Goal: Task Accomplishment & Management: Use online tool/utility

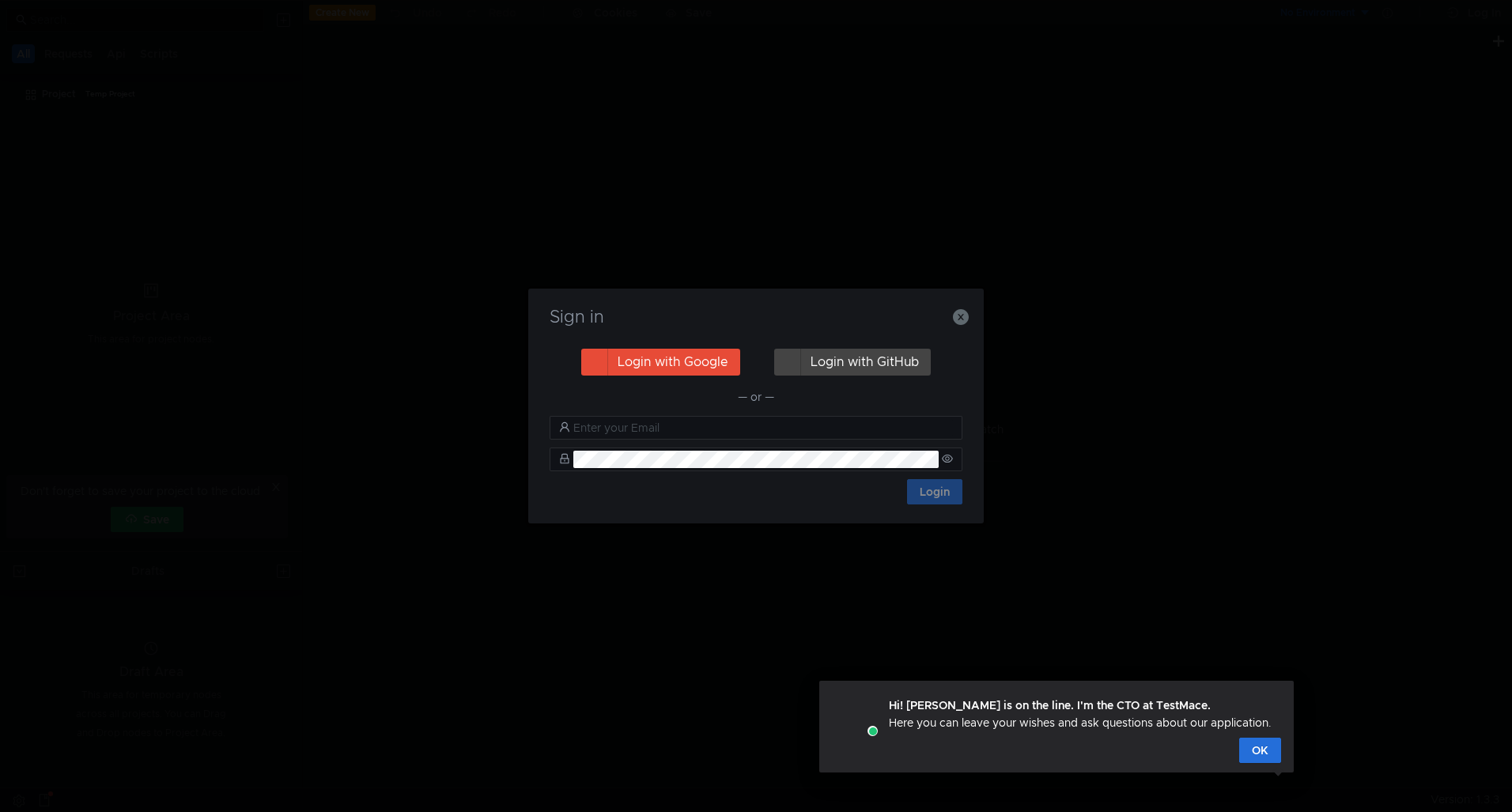
click at [707, 359] on button "Login with Google" at bounding box center [660, 361] width 159 height 27
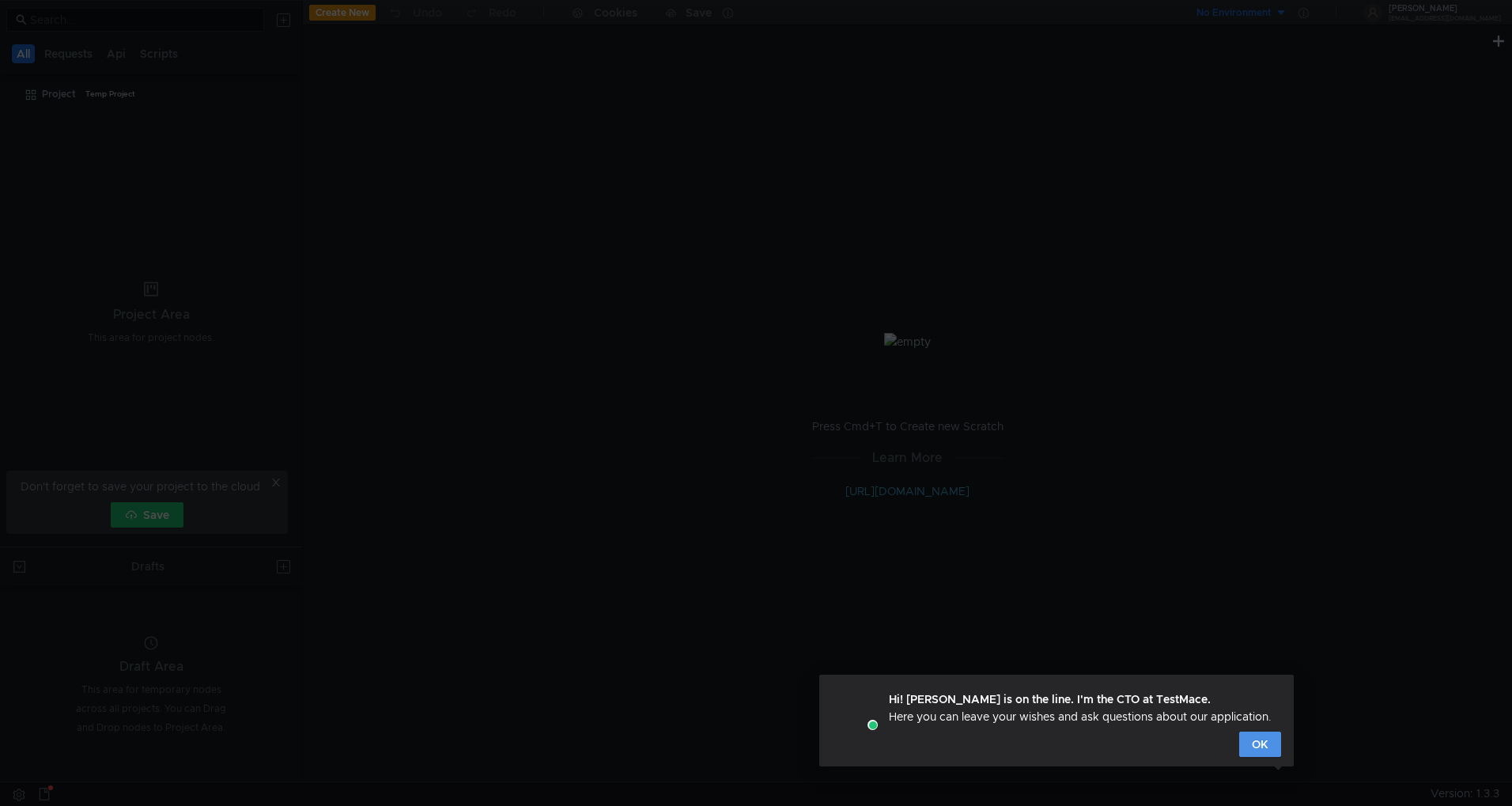
click at [1254, 754] on button "OK" at bounding box center [1260, 743] width 42 height 25
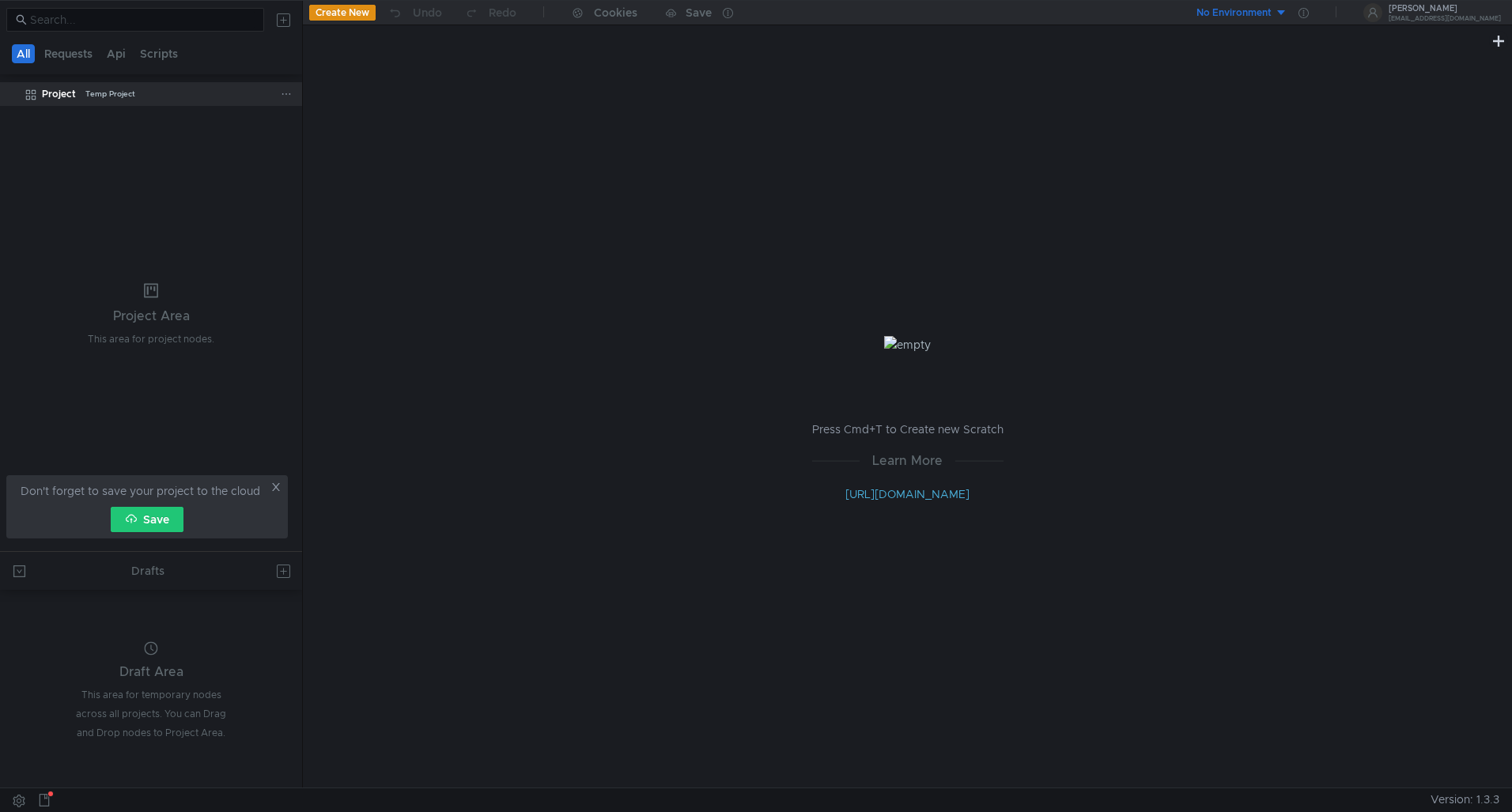
click at [77, 95] on div "Project Temp Project" at bounding box center [161, 94] width 239 height 24
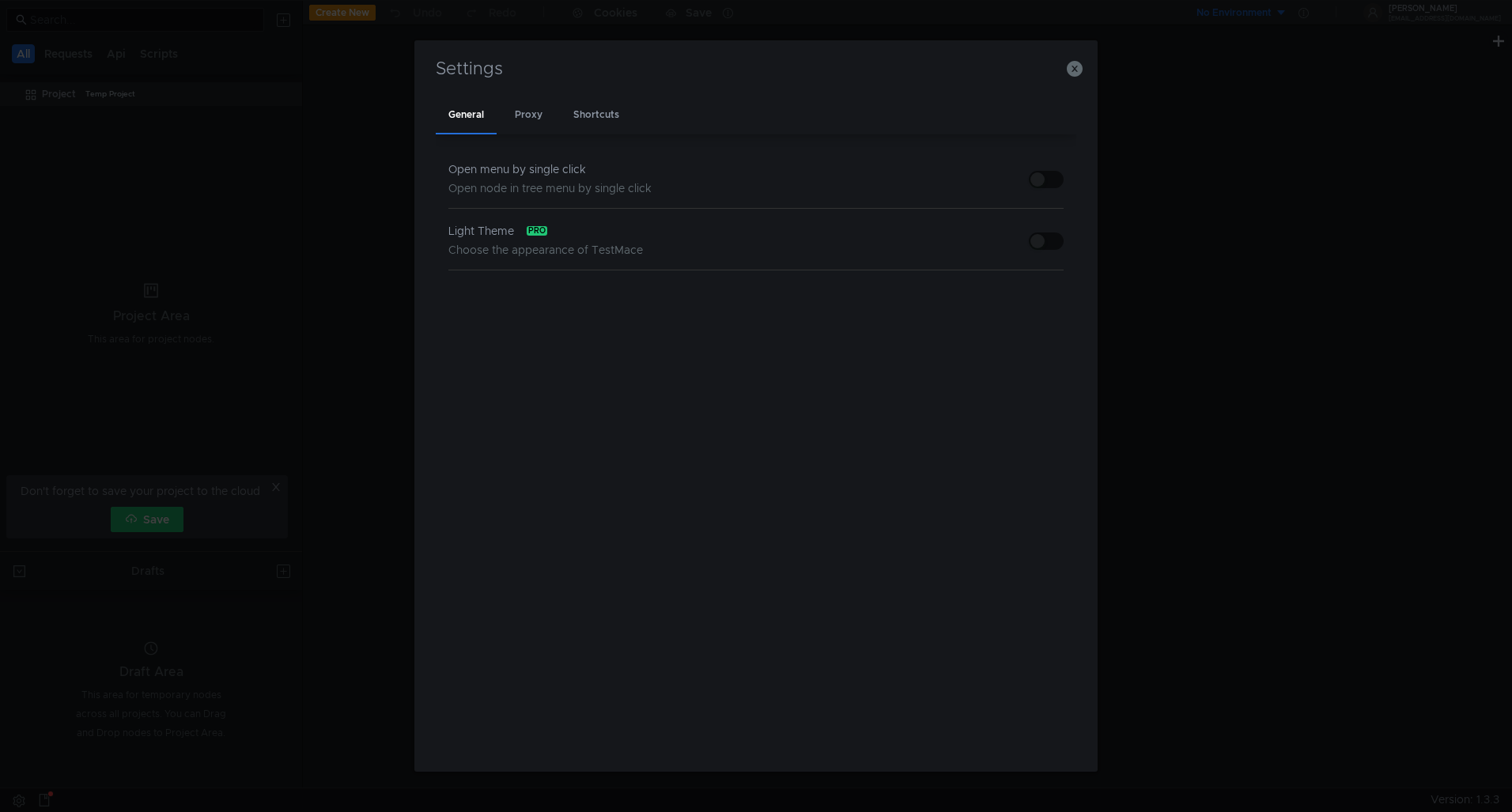
click at [1060, 247] on button "button" at bounding box center [1046, 240] width 35 height 17
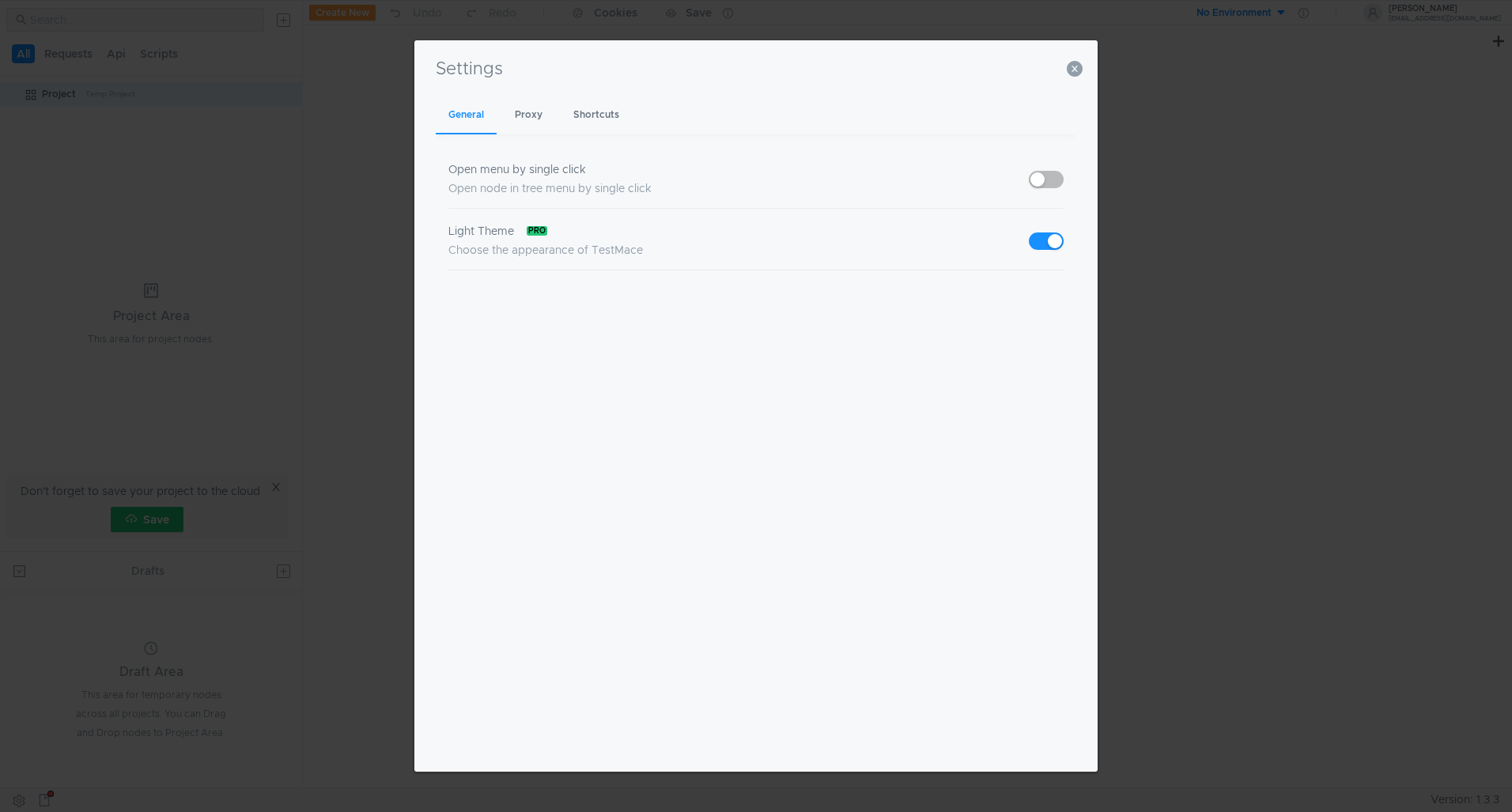
click at [1085, 63] on div "Settings General Proxy Shortcuts Open menu by single click Open node in tree me…" at bounding box center [756, 405] width 684 height 730
click at [1075, 69] on icon "button" at bounding box center [1075, 69] width 16 height 16
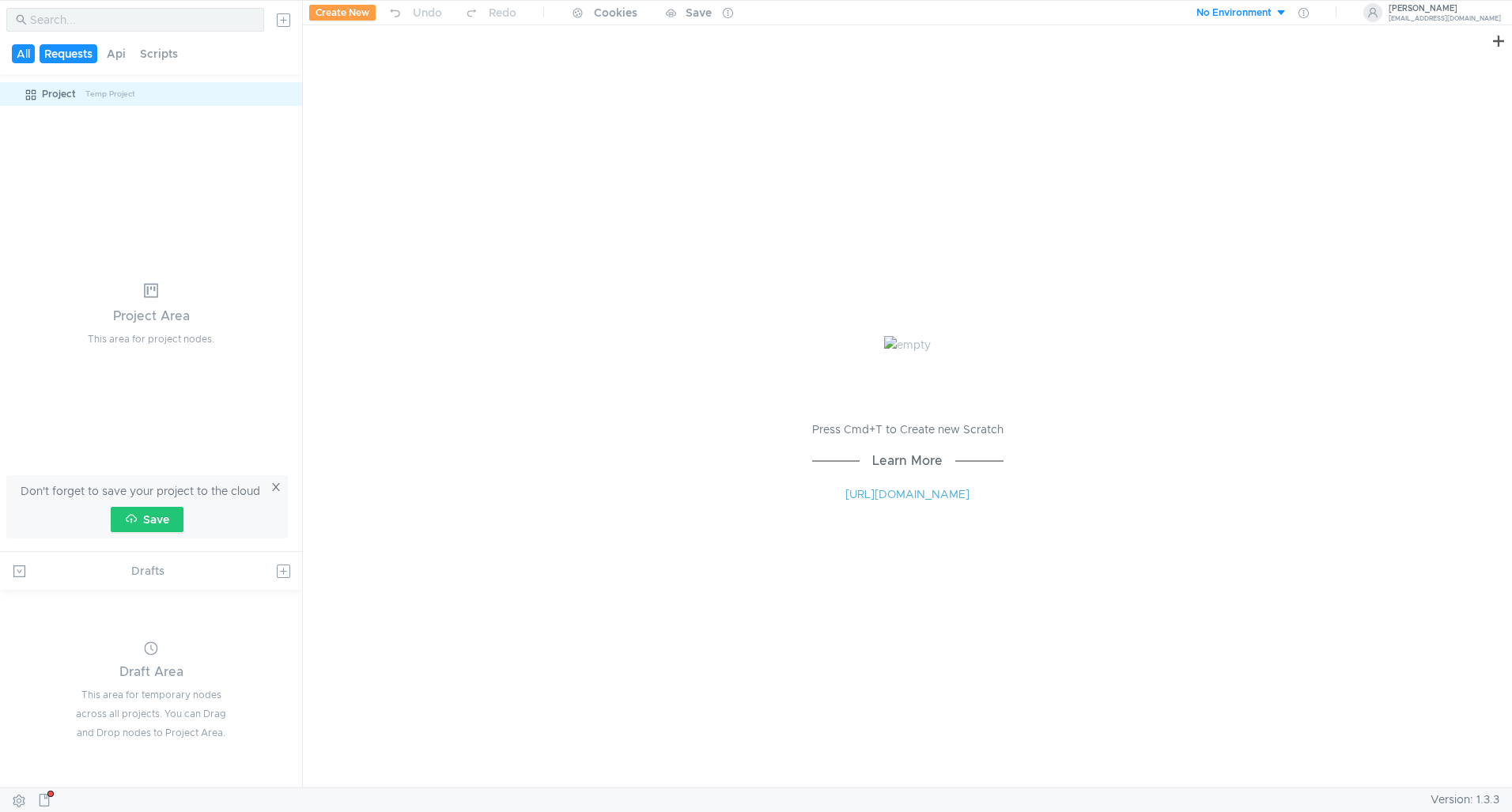
click at [55, 54] on button "Requests" at bounding box center [69, 53] width 58 height 19
click at [10, 54] on div "All Requests Api Scripts" at bounding box center [99, 53] width 178 height 19
click at [42, 55] on button "Requests" at bounding box center [70, 53] width 58 height 19
click at [37, 55] on div "All Requests Api Scripts" at bounding box center [99, 53] width 178 height 19
click at [26, 51] on button "All" at bounding box center [24, 53] width 25 height 19
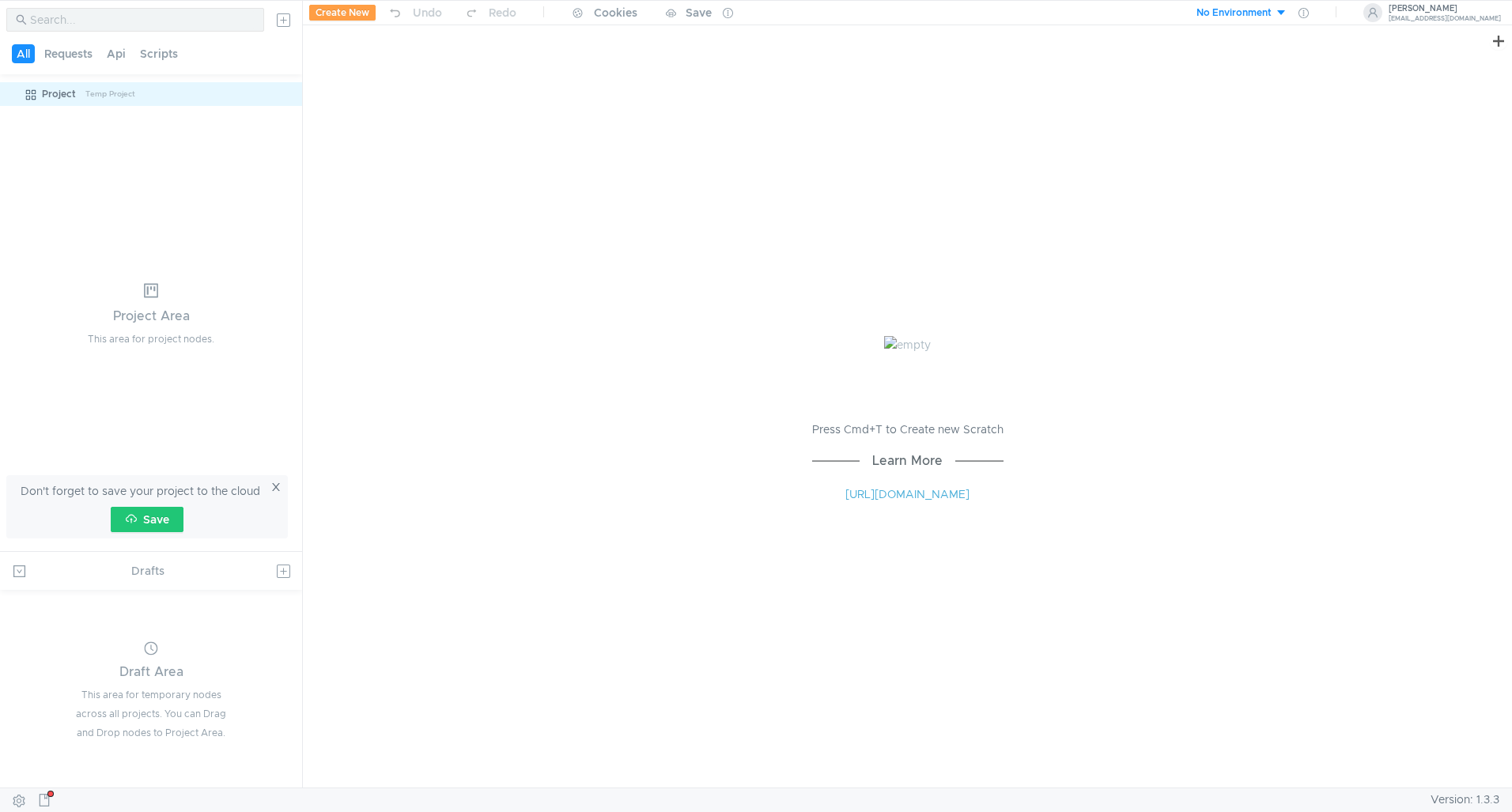
click at [331, 9] on button "Create New" at bounding box center [342, 13] width 67 height 16
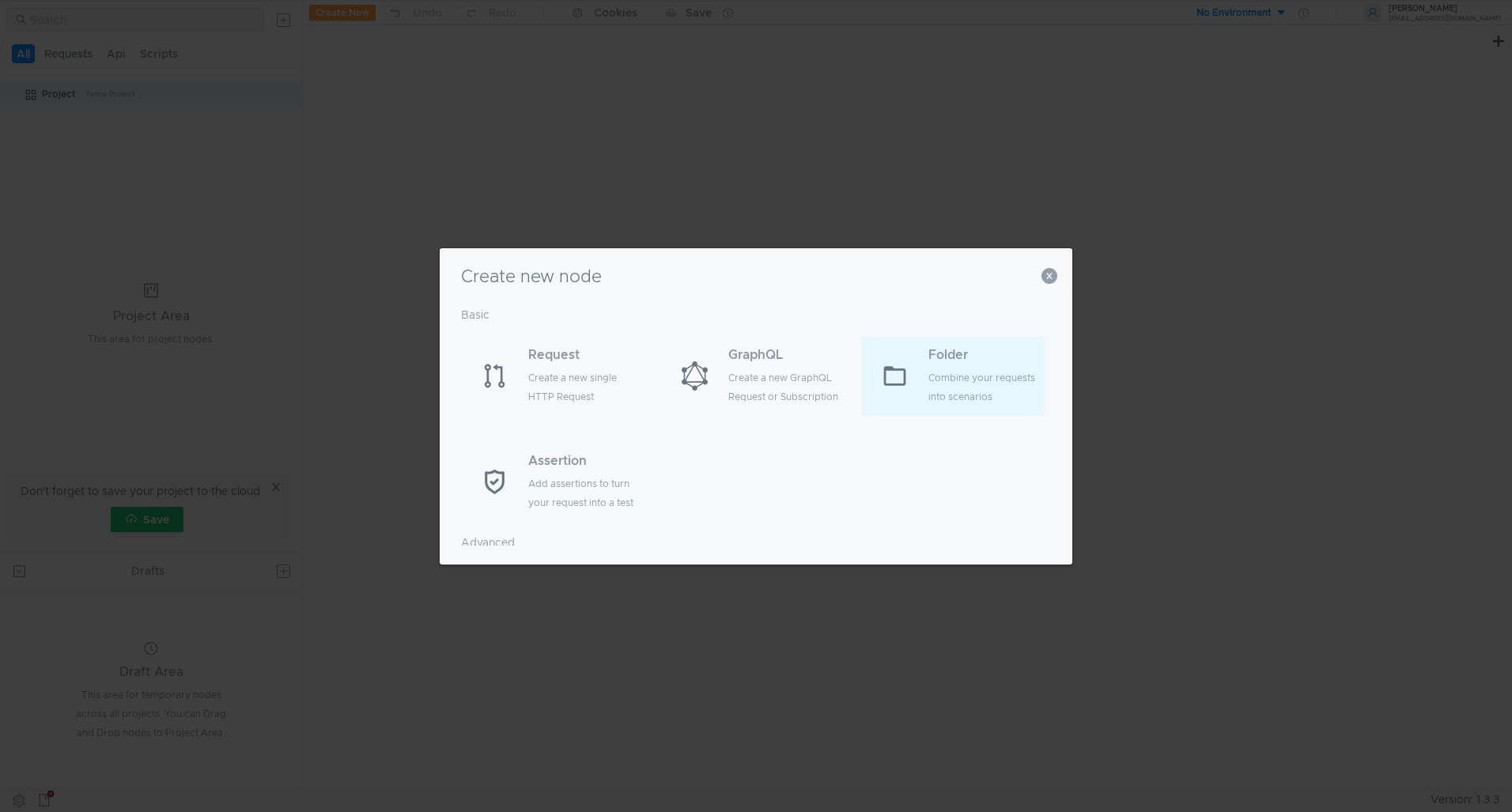
click at [984, 362] on div "Folder" at bounding box center [984, 354] width 113 height 19
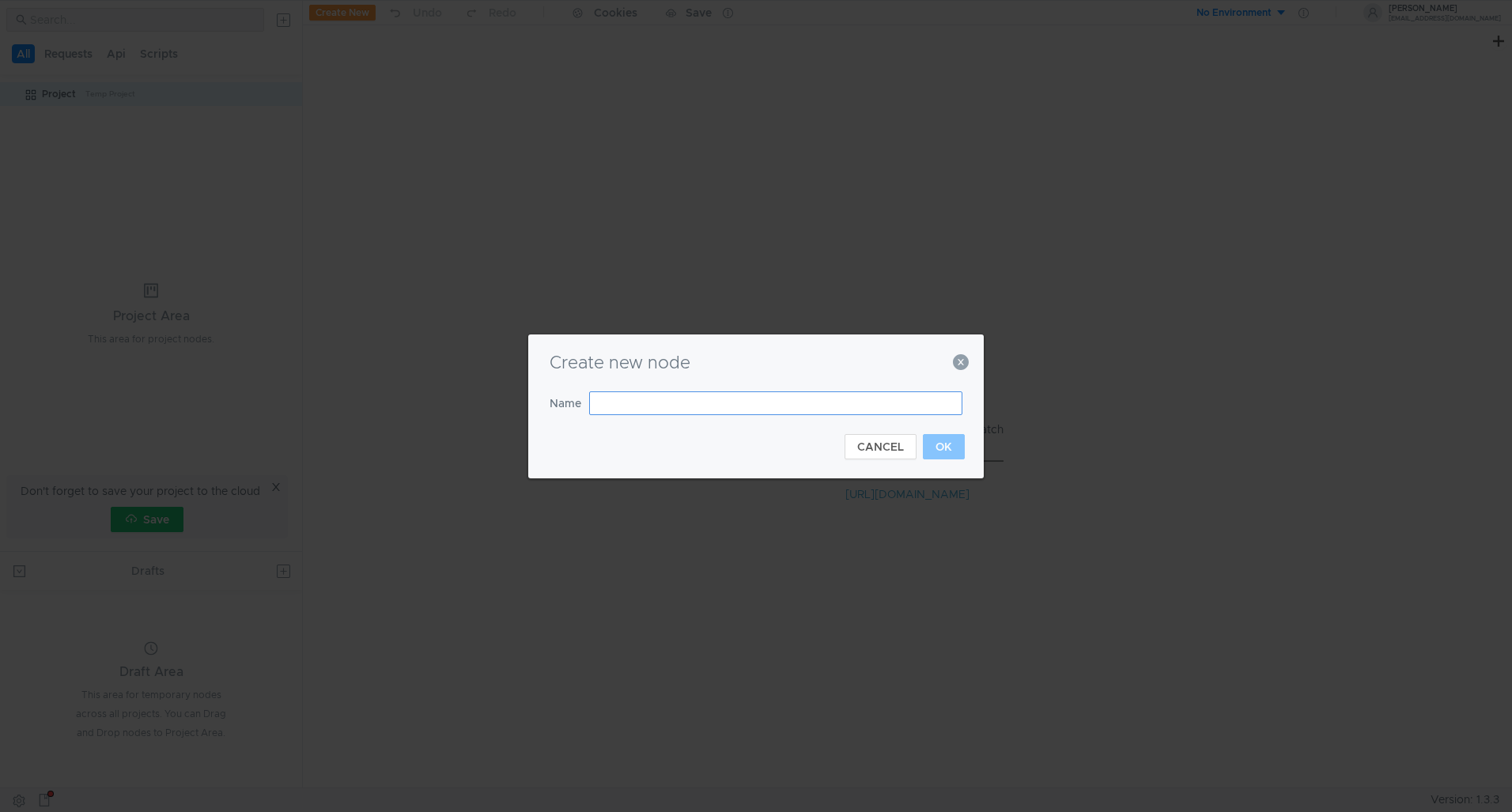
click at [746, 398] on input "text" at bounding box center [775, 403] width 373 height 24
type input "Workflow"
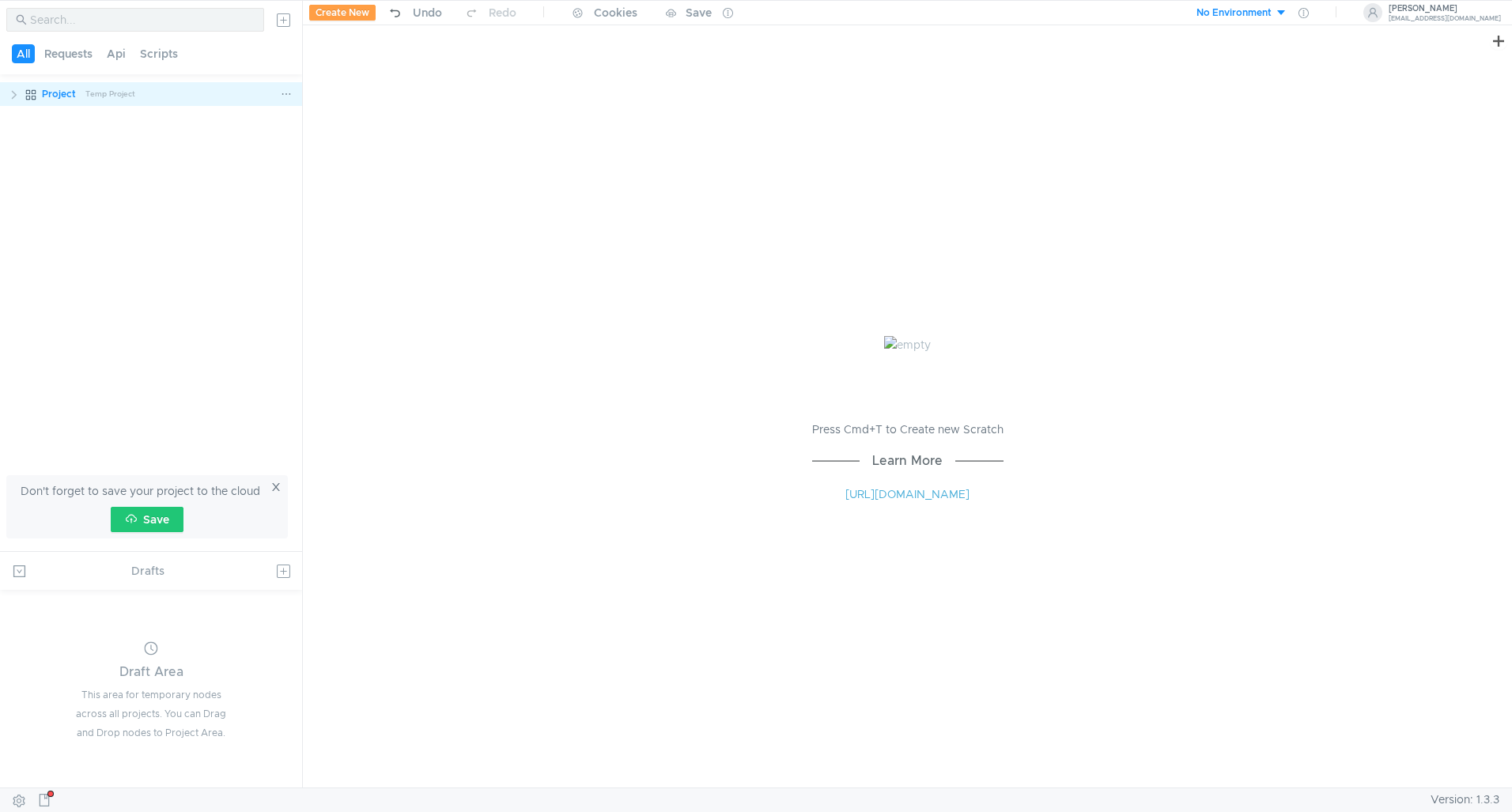
click at [56, 84] on div "Project" at bounding box center [59, 94] width 34 height 24
click at [12, 94] on clr-icon at bounding box center [14, 95] width 13 height 13
click at [69, 116] on div "Workflow" at bounding box center [72, 120] width 45 height 24
click at [189, 87] on div "Project Temp Project" at bounding box center [161, 94] width 239 height 24
click at [286, 94] on icon at bounding box center [286, 95] width 8 height 2
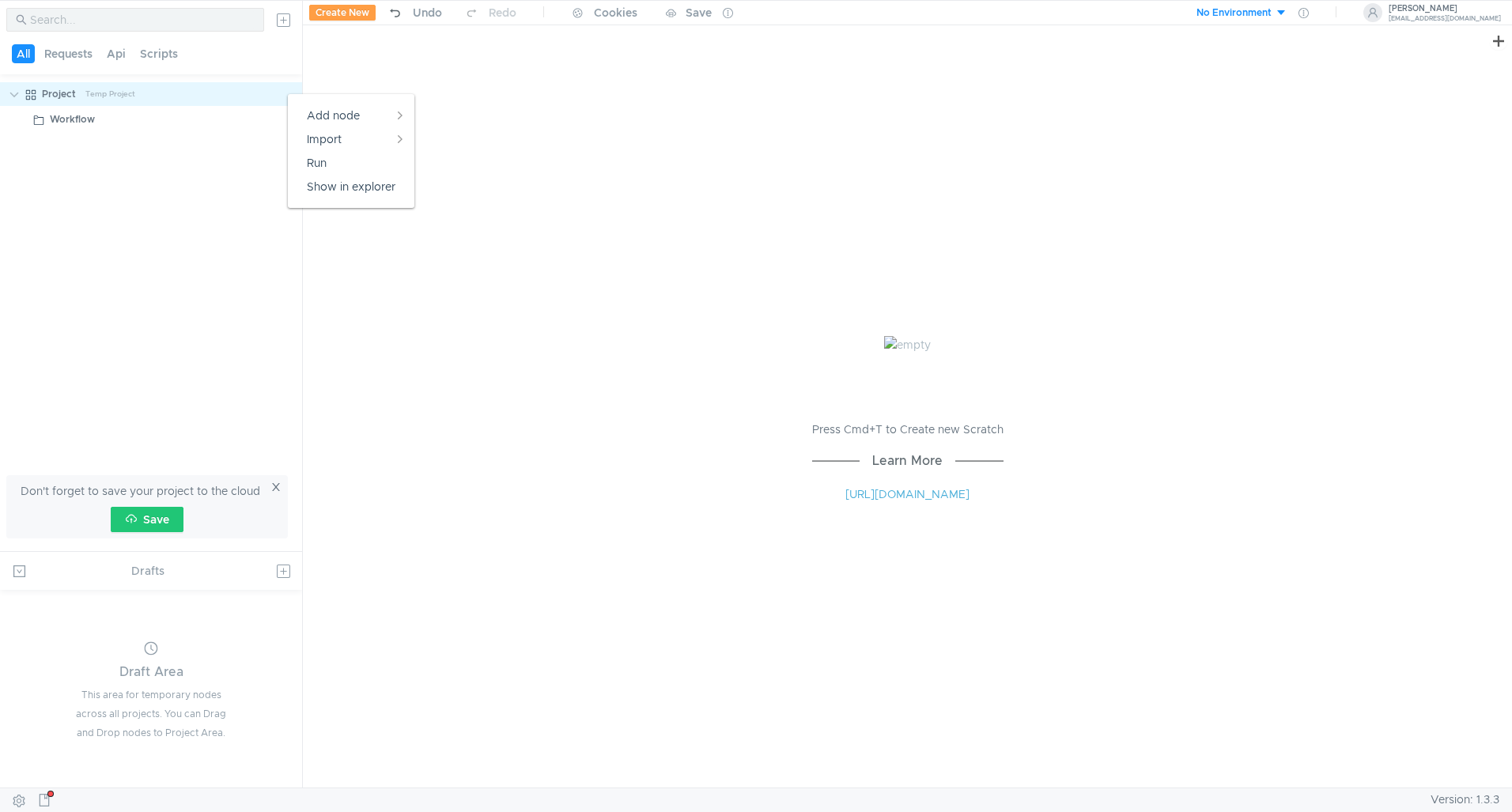
click at [190, 97] on div at bounding box center [756, 406] width 1512 height 812
click at [190, 97] on div "Project Temp Project" at bounding box center [161, 94] width 239 height 24
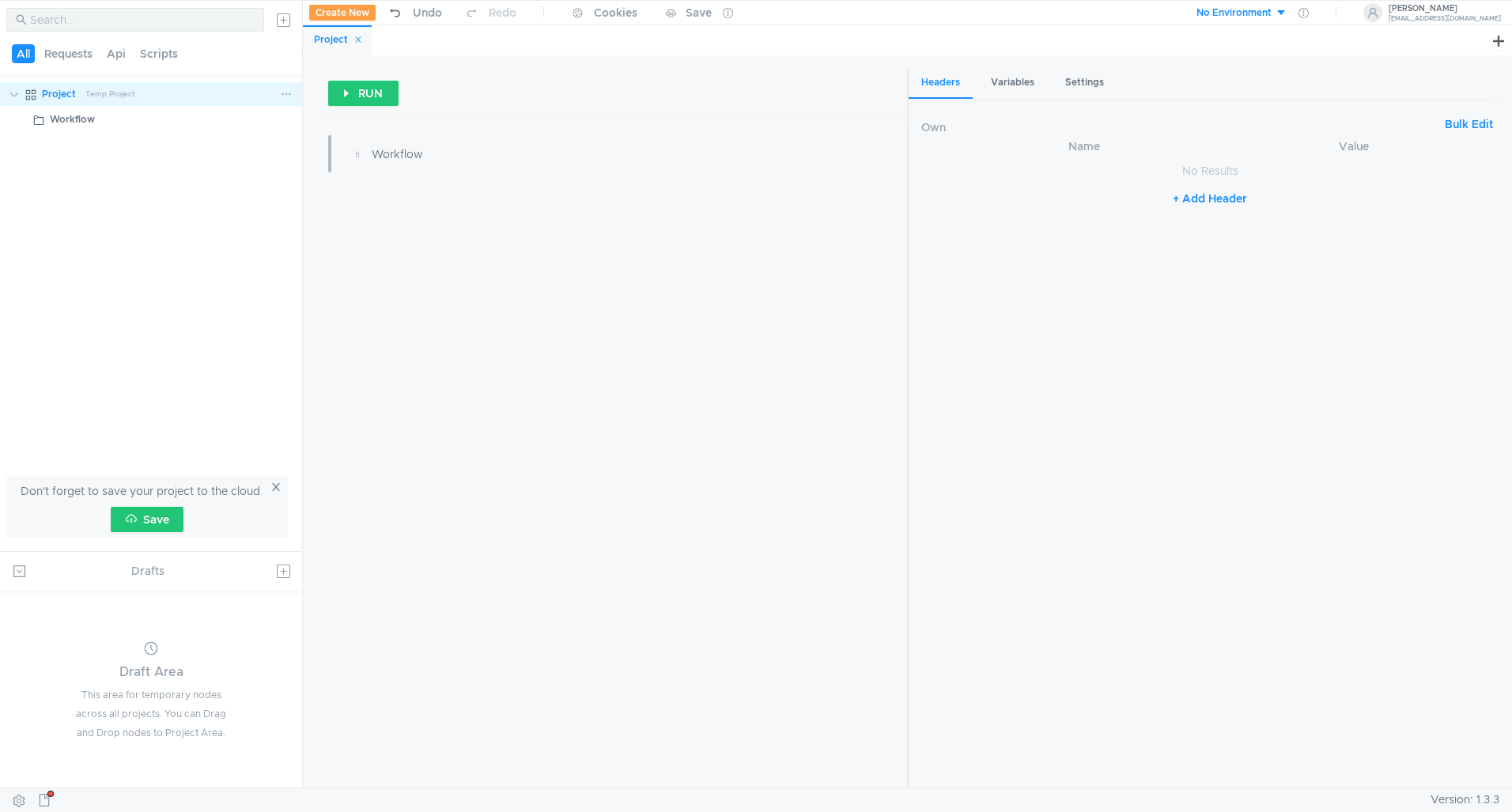
click at [292, 100] on div at bounding box center [288, 94] width 17 height 24
click at [290, 95] on icon at bounding box center [285, 94] width 11 height 11
click at [277, 389] on div at bounding box center [756, 406] width 1512 height 812
click at [166, 513] on button "Save" at bounding box center [147, 519] width 73 height 25
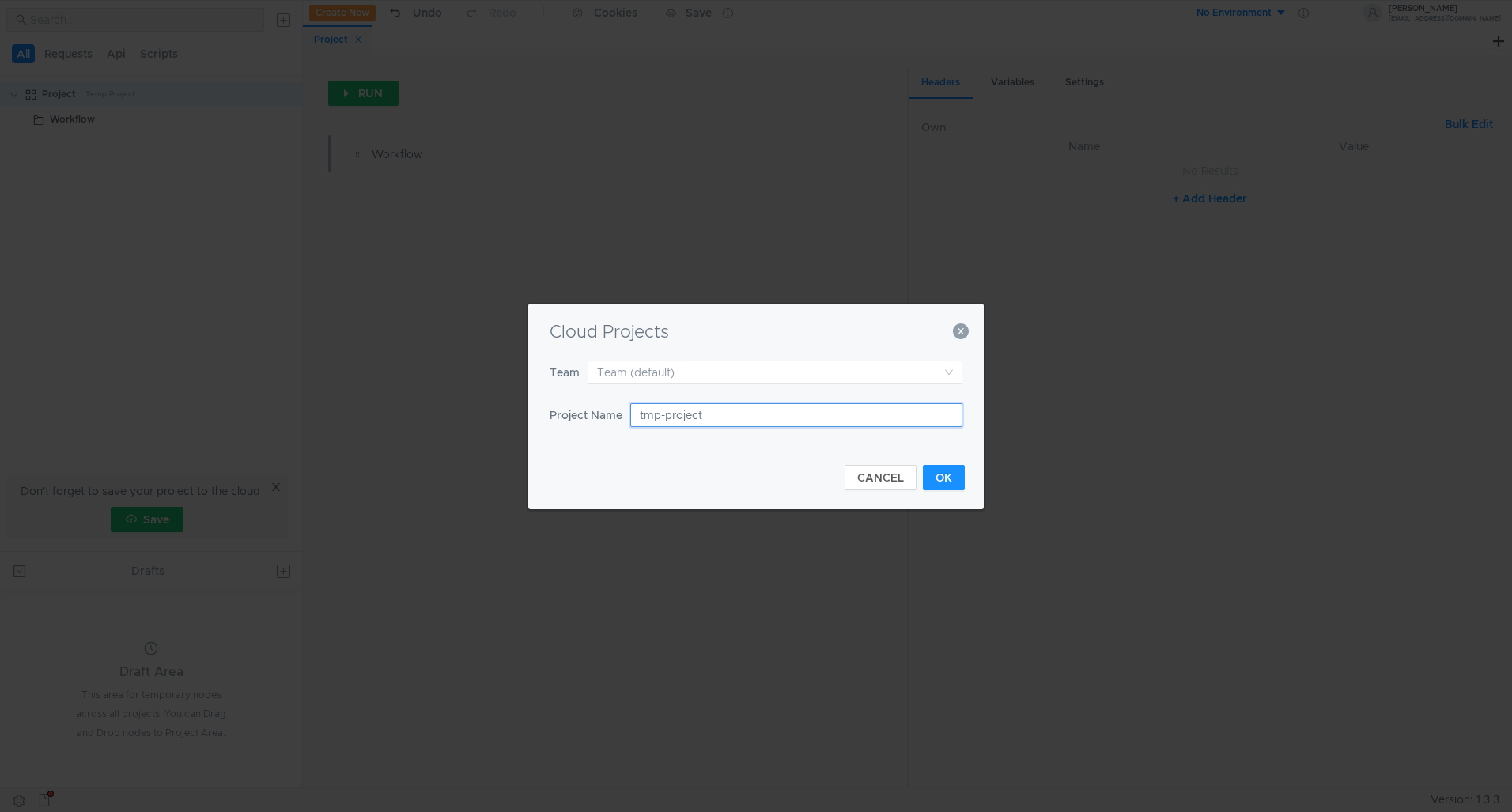
click at [700, 423] on input "tmp-project" at bounding box center [796, 415] width 332 height 24
click at [671, 372] on input at bounding box center [769, 372] width 345 height 22
click at [702, 368] on input at bounding box center [769, 372] width 345 height 22
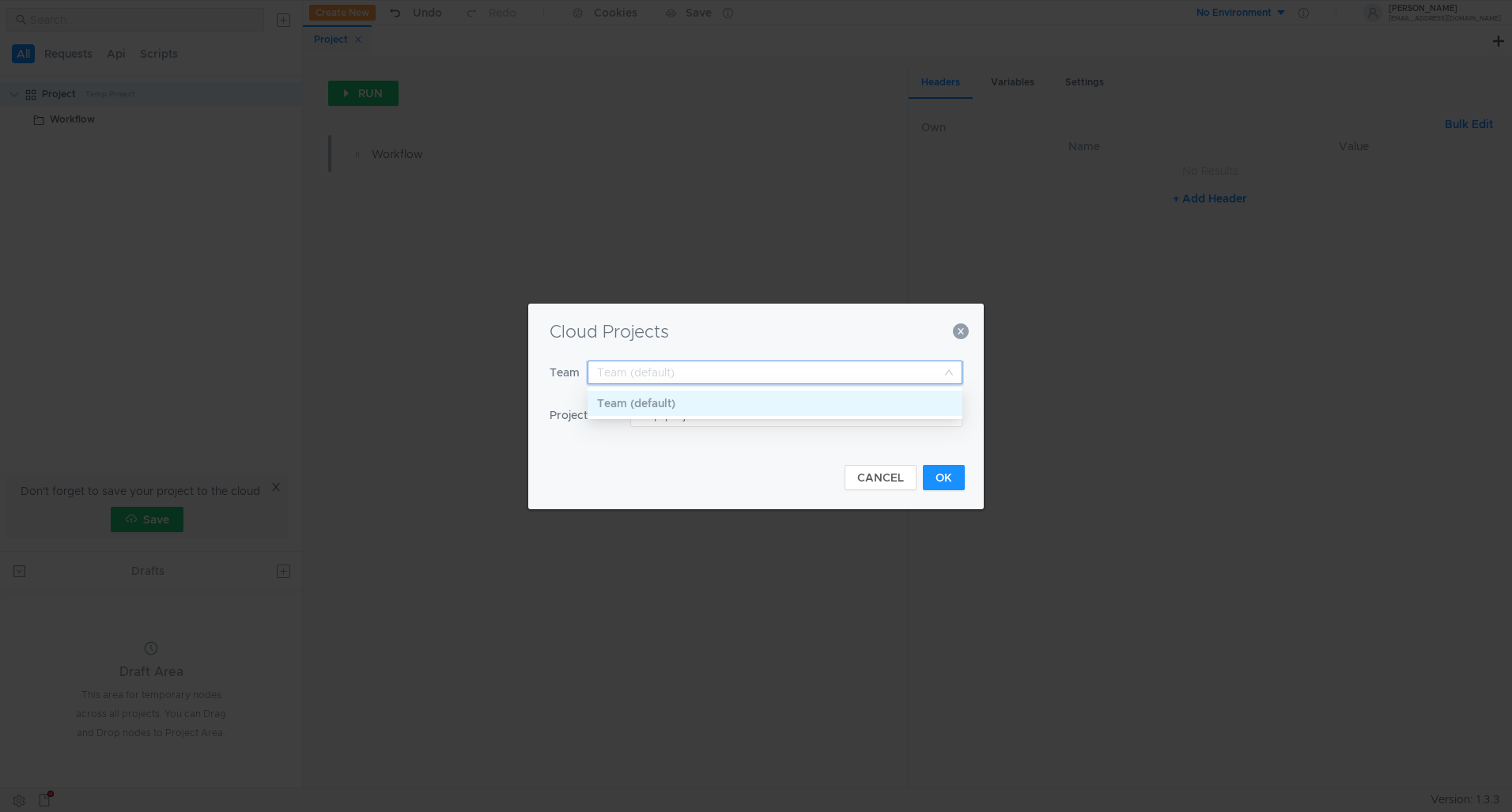
click at [730, 334] on div at bounding box center [756, 406] width 1512 height 812
click at [705, 411] on input "tmp-project" at bounding box center [796, 415] width 332 height 24
type input "Re-Platform"
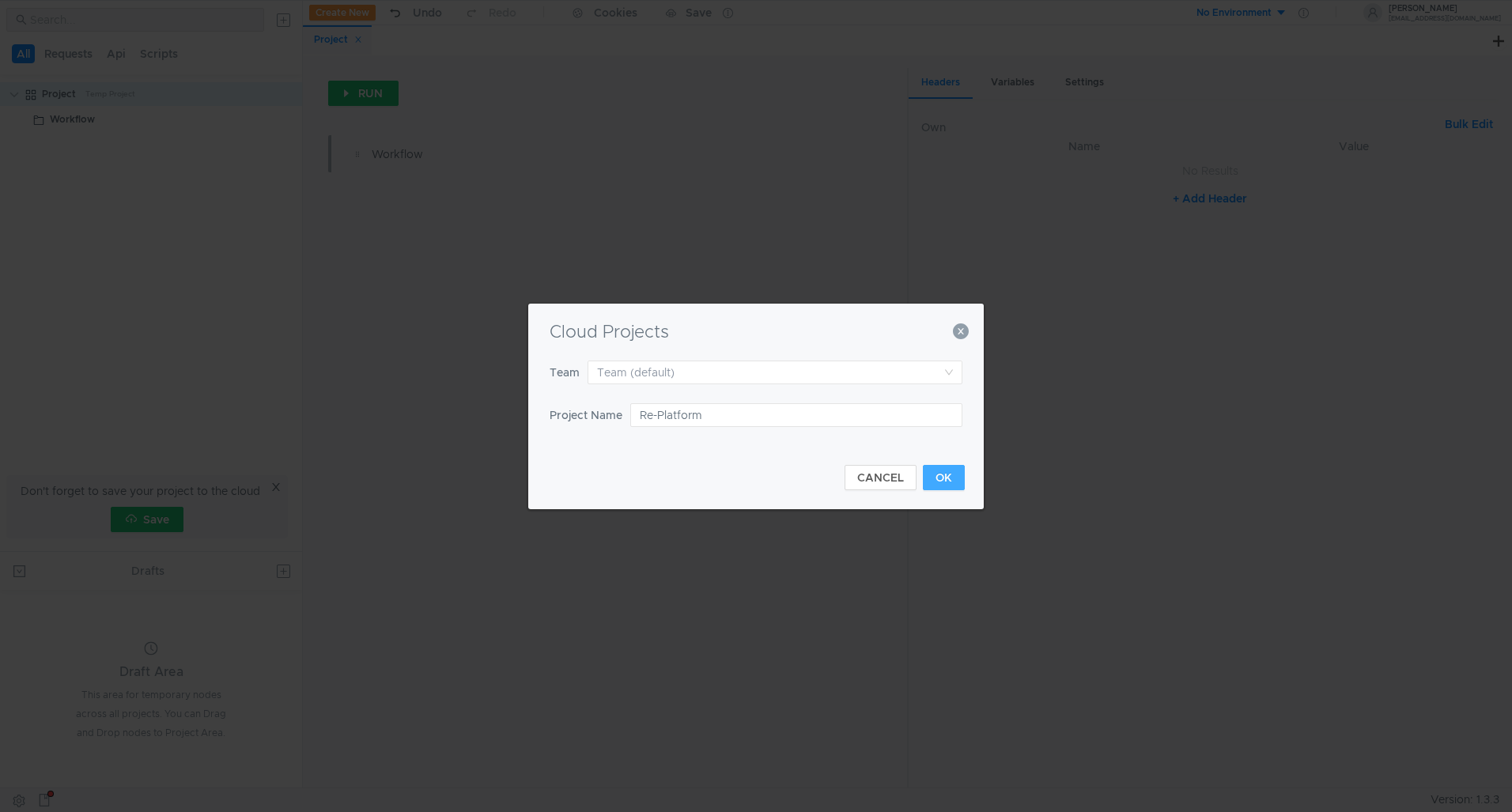
click at [938, 473] on button "OK" at bounding box center [944, 477] width 42 height 25
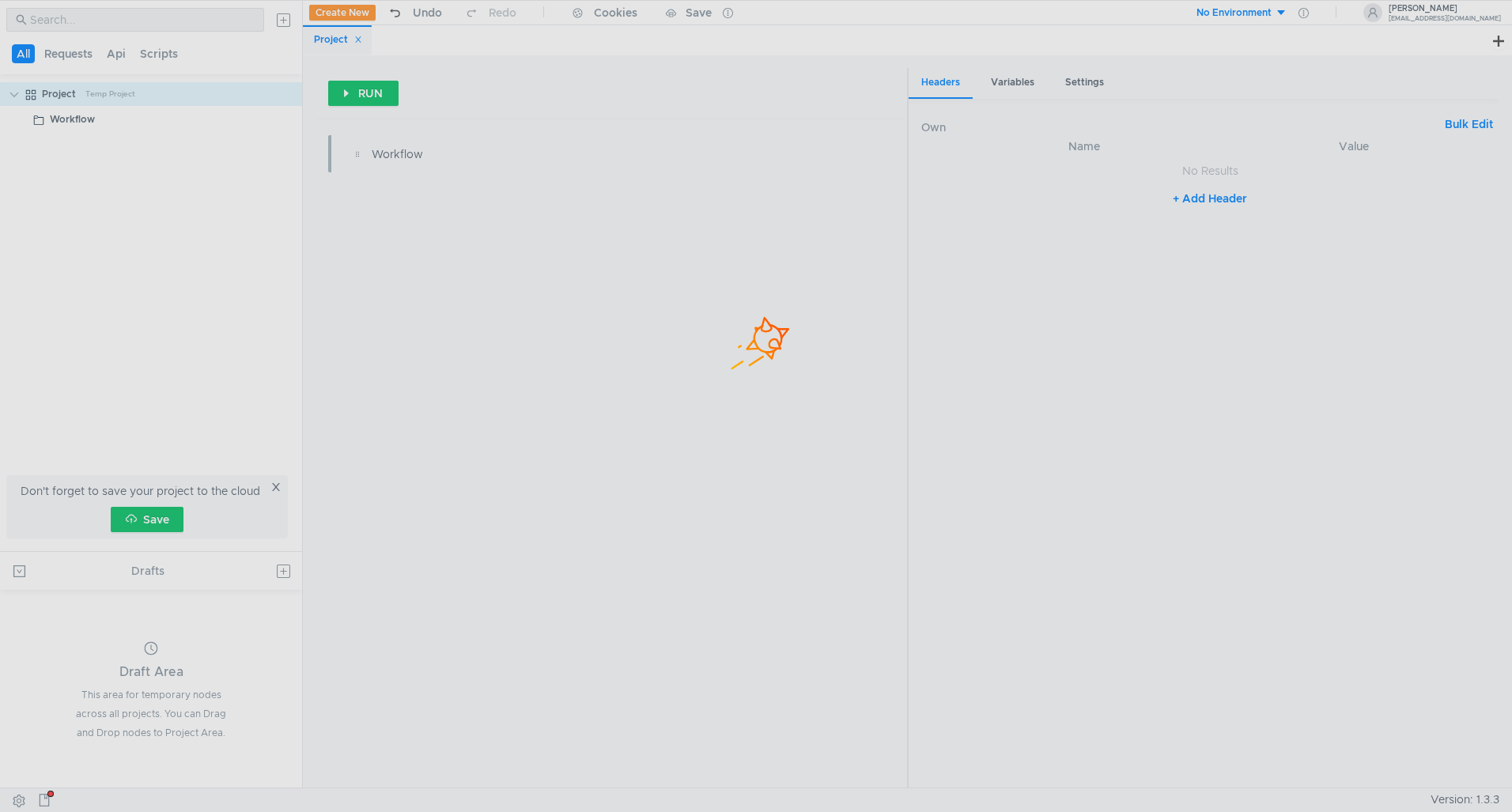
click at [111, 111] on div at bounding box center [756, 406] width 1512 height 812
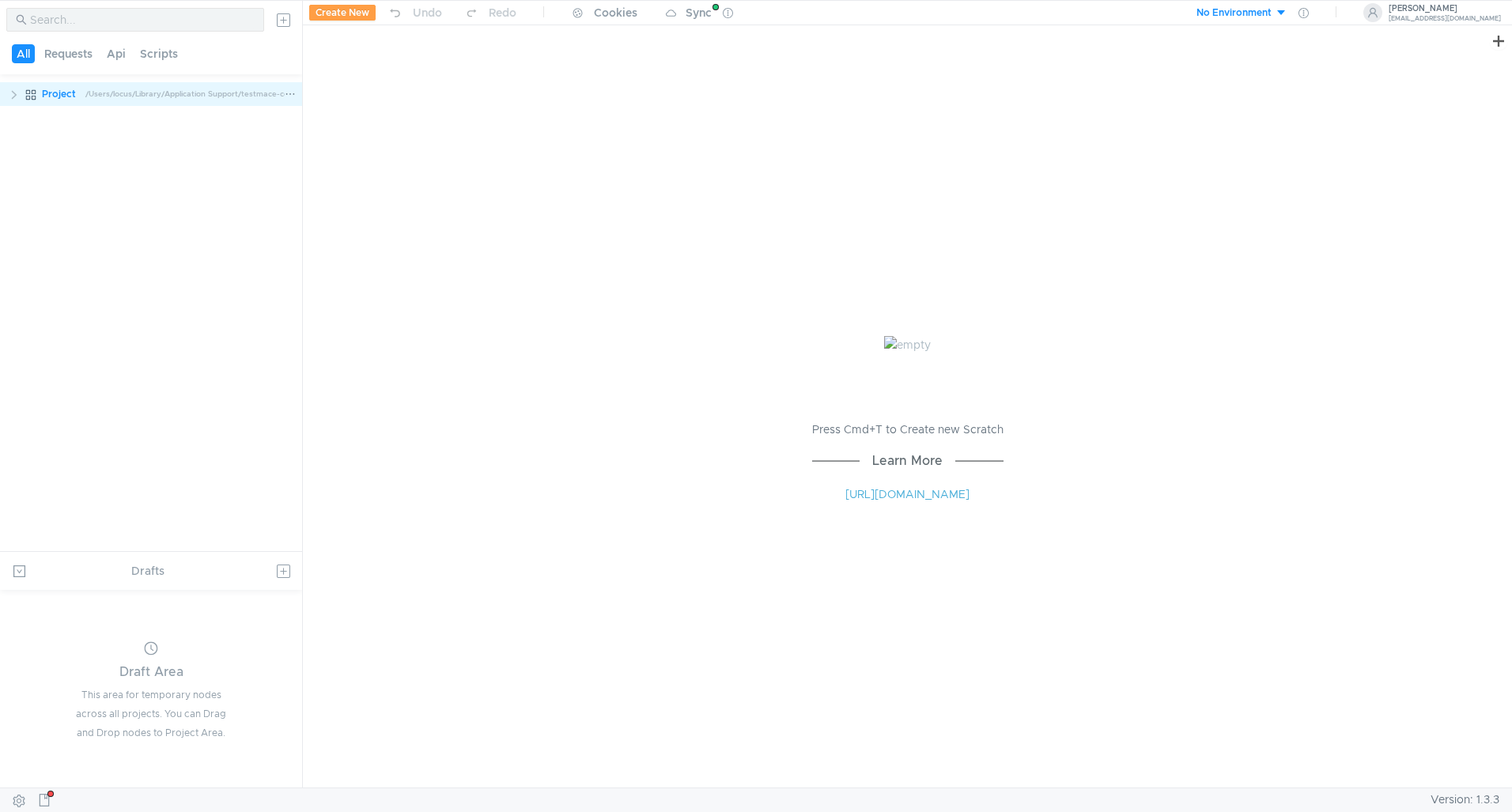
click at [16, 101] on clr-icon at bounding box center [14, 95] width 13 height 13
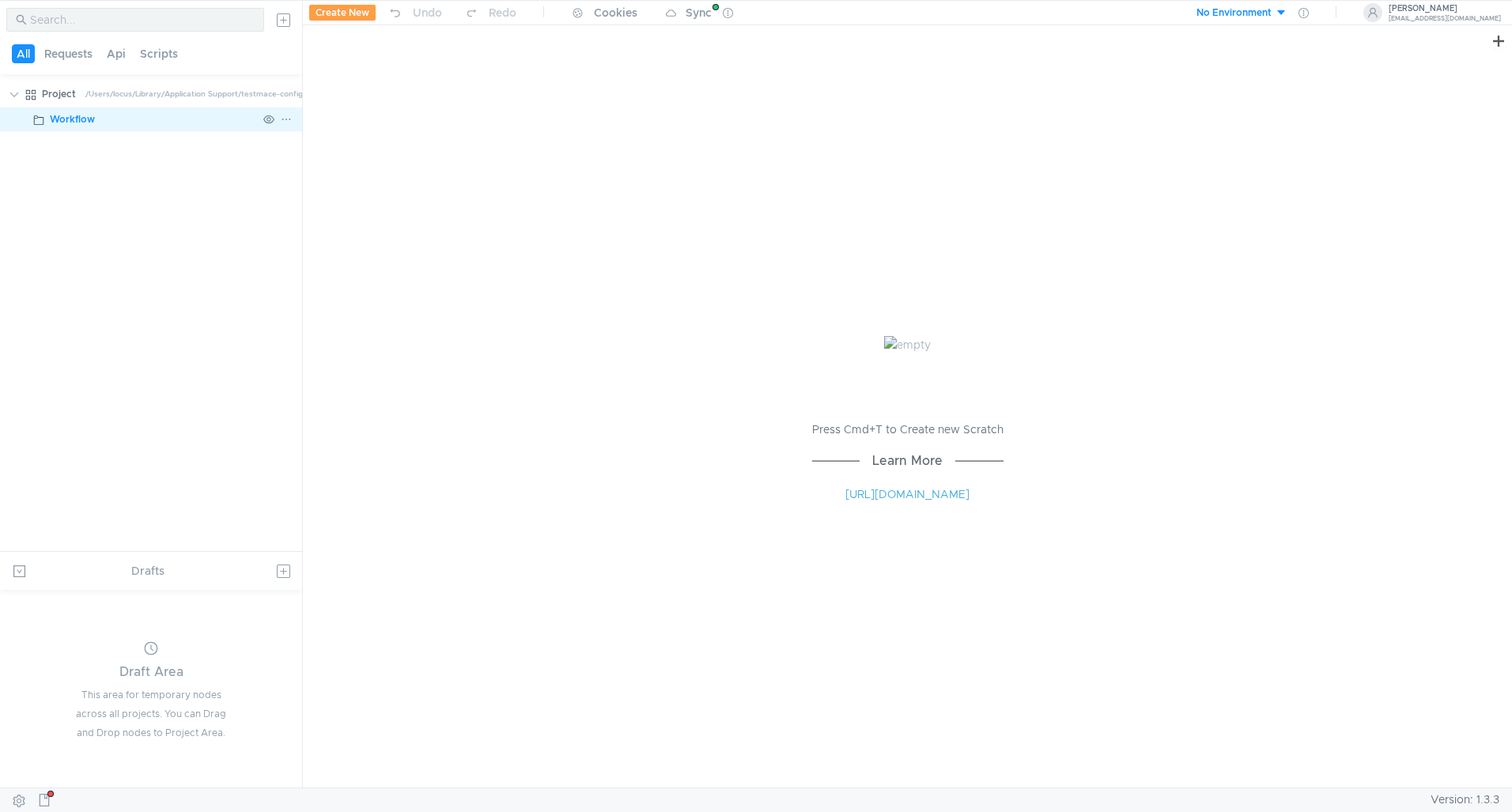
click at [68, 128] on div "Workflow" at bounding box center [72, 120] width 45 height 24
click at [684, 27] on div at bounding box center [896, 33] width 1187 height 17
click at [687, 14] on div "Sync" at bounding box center [699, 12] width 26 height 11
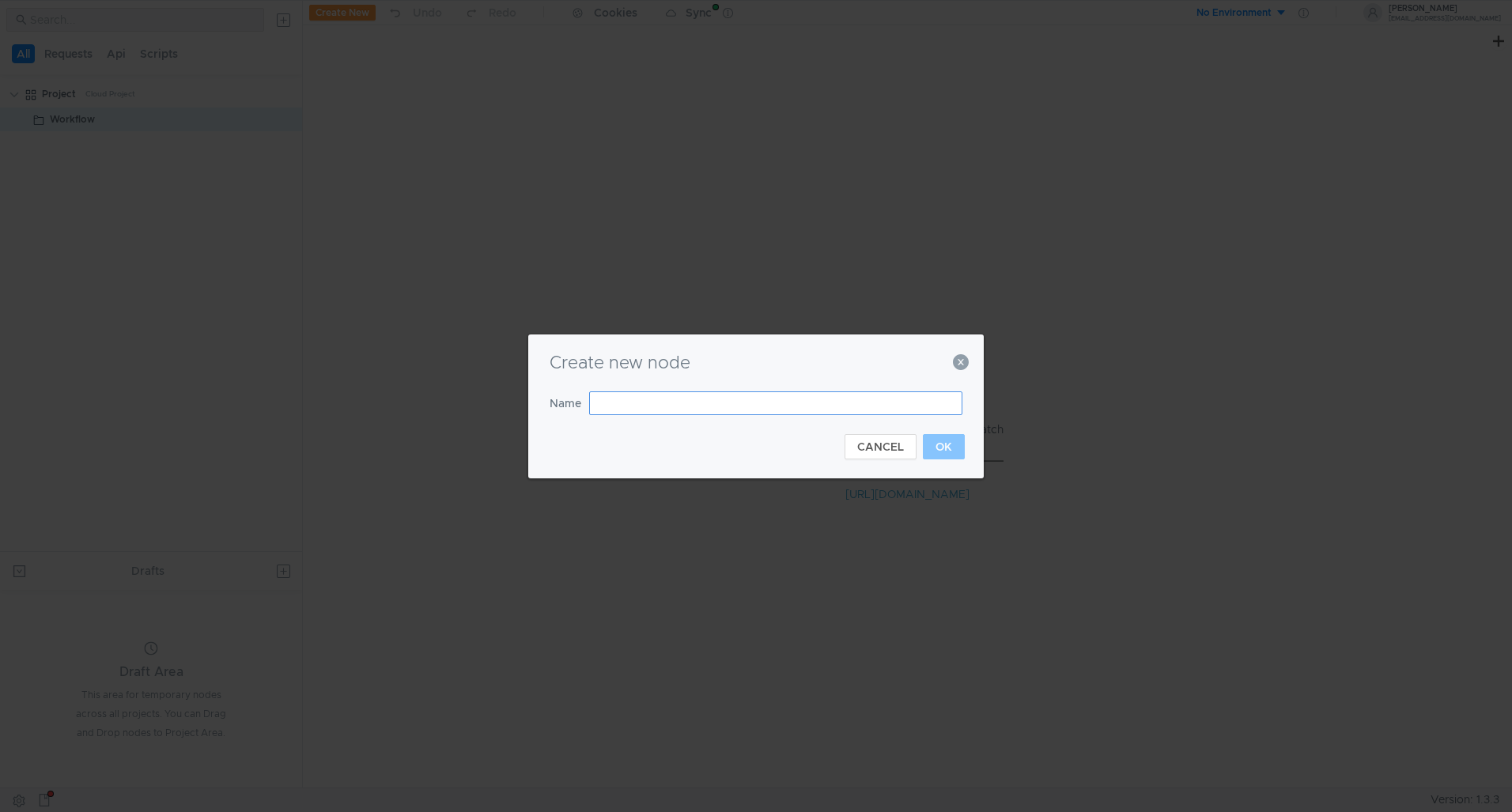
click at [662, 400] on input "text" at bounding box center [775, 403] width 373 height 24
click at [968, 362] on div "Create new node Name CANCEL OK" at bounding box center [756, 406] width 455 height 144
click at [966, 361] on icon "button" at bounding box center [961, 362] width 16 height 16
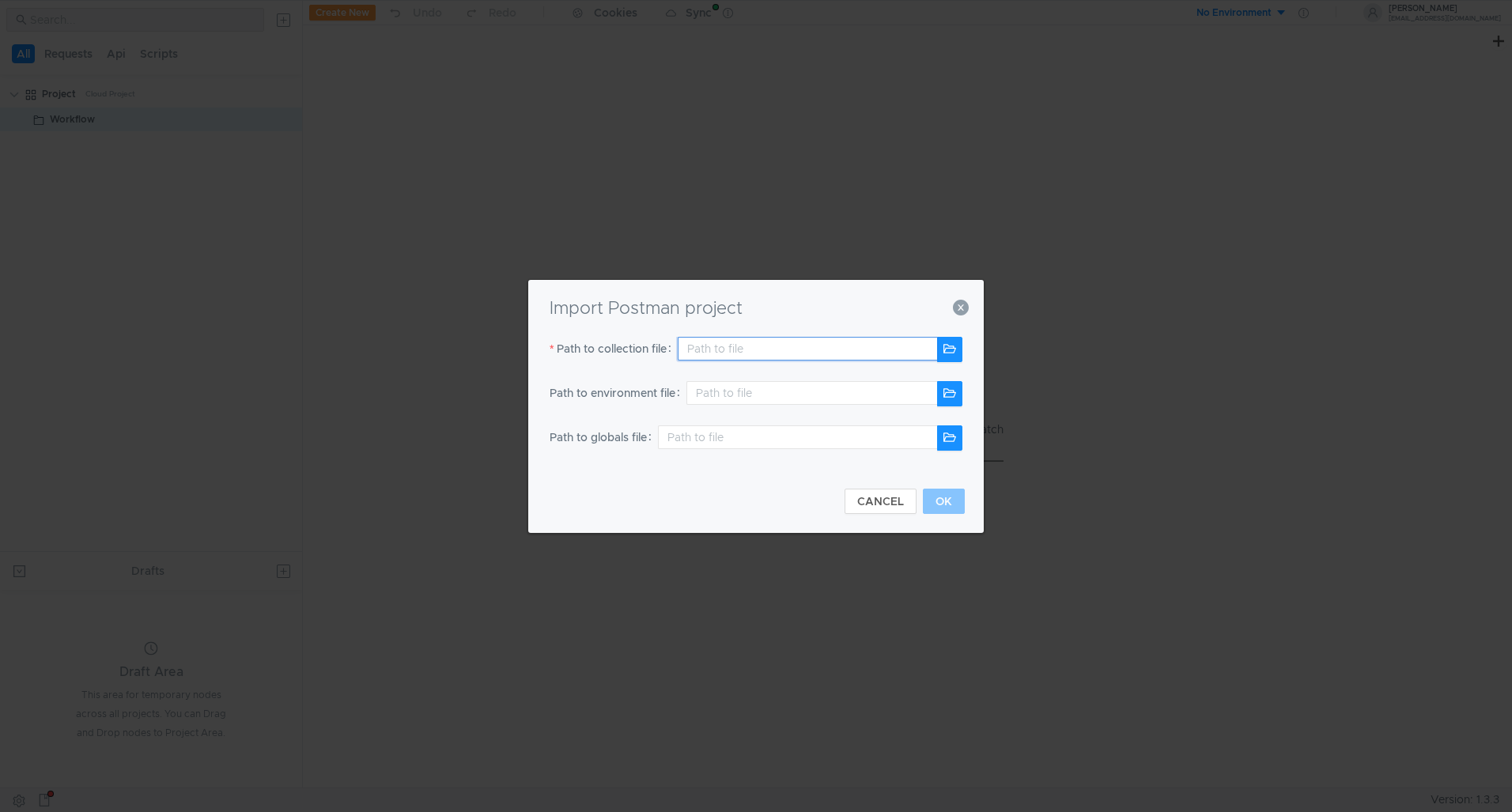
click at [748, 350] on input "text" at bounding box center [807, 349] width 259 height 24
click at [758, 399] on input "text" at bounding box center [811, 393] width 251 height 24
click at [738, 352] on input "text" at bounding box center [807, 349] width 259 height 24
click at [955, 351] on button "button" at bounding box center [949, 349] width 25 height 25
click at [937, 345] on button "button" at bounding box center [949, 349] width 25 height 25
